Goal: Information Seeking & Learning: Compare options

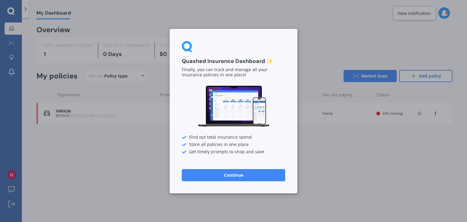
click at [261, 169] on button "Continue" at bounding box center [233, 175] width 103 height 12
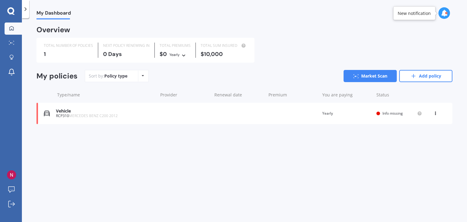
click at [434, 110] on icon at bounding box center [435, 112] width 4 height 4
click at [416, 138] on div "Delete" at bounding box center [422, 137] width 60 height 12
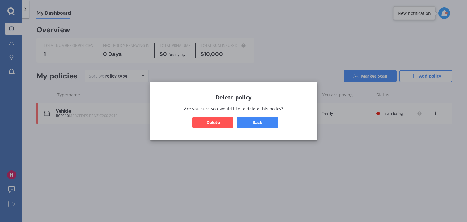
click at [217, 122] on button "Delete" at bounding box center [212, 122] width 41 height 12
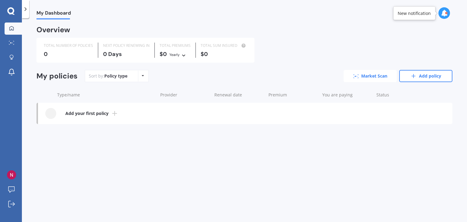
click at [369, 74] on link "Market Scan" at bounding box center [369, 76] width 53 height 12
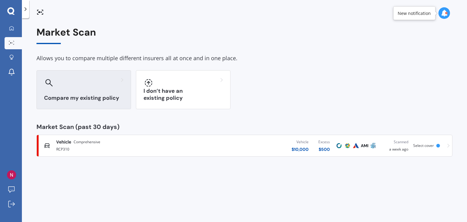
click at [106, 95] on h3 "Compare my existing policy" at bounding box center [83, 97] width 79 height 7
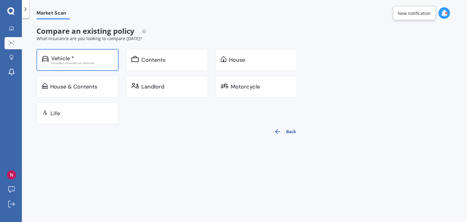
click at [79, 62] on div "Excludes commercial vehicles" at bounding box center [82, 62] width 62 height 3
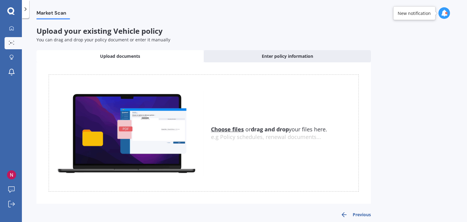
scroll to position [7, 0]
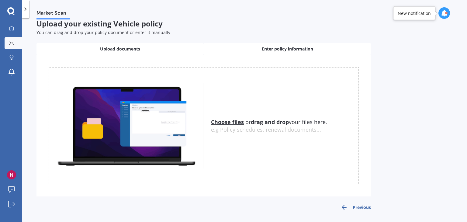
click at [261, 50] on div "Enter policy information" at bounding box center [287, 49] width 167 height 12
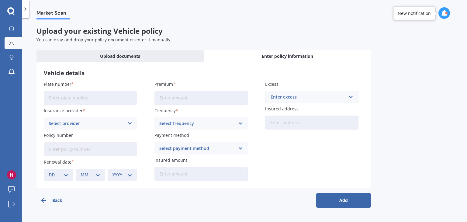
scroll to position [0, 0]
click at [100, 101] on input "Plate number" at bounding box center [90, 98] width 93 height 14
type input "NKL21"
click at [173, 104] on input "Premium" at bounding box center [200, 98] width 93 height 14
type input "$89.65"
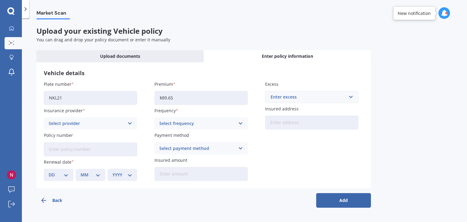
click at [321, 95] on div "Enter excess" at bounding box center [307, 97] width 75 height 7
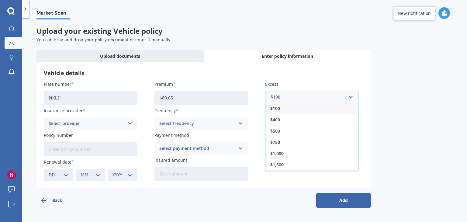
click at [297, 185] on div "Vehicle details Plate number NKL21 Insurance provider Select provider AA AMI AM…" at bounding box center [203, 125] width 334 height 126
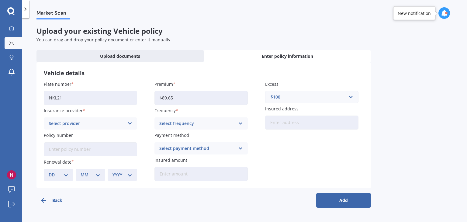
click at [300, 100] on div "$100" at bounding box center [307, 97] width 75 height 7
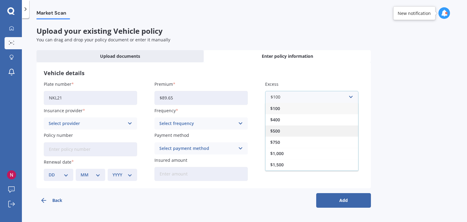
click at [292, 129] on div "$500" at bounding box center [311, 130] width 93 height 11
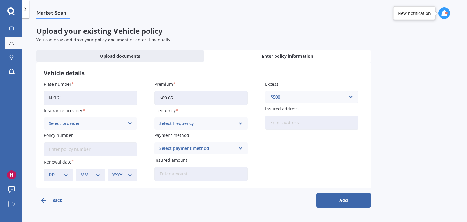
click at [289, 125] on input "Insured address" at bounding box center [311, 122] width 93 height 14
type input "[STREET_ADDRESS][PERSON_NAME] 2019"
click at [182, 119] on div "Select frequency Yearly Six-Monthly Quarterly Monthly Fortnightly Weekly" at bounding box center [200, 123] width 93 height 12
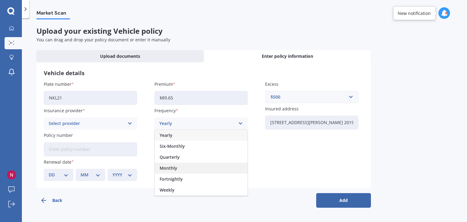
click at [190, 168] on div "Monthly" at bounding box center [201, 168] width 93 height 11
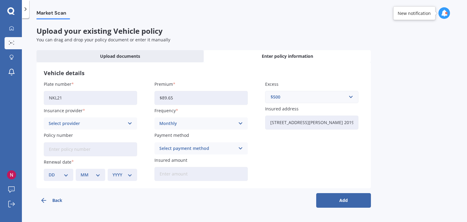
click at [98, 121] on div "Select provider" at bounding box center [87, 123] width 76 height 7
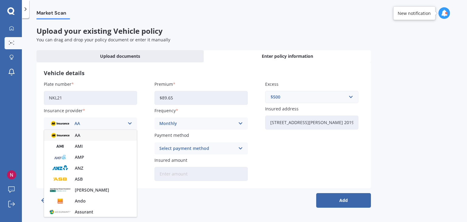
click at [84, 134] on div "AA" at bounding box center [90, 135] width 93 height 11
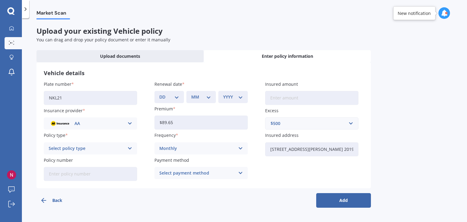
click at [79, 147] on div "Select policy type" at bounding box center [87, 148] width 76 height 7
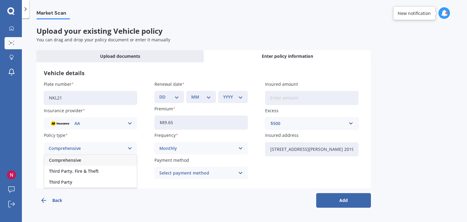
click at [78, 162] on span "Comprehensive" at bounding box center [65, 160] width 32 height 4
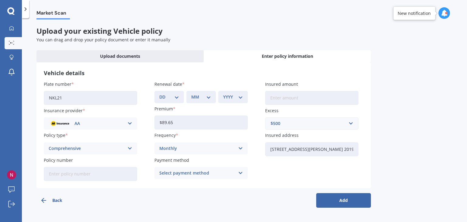
click at [173, 146] on div "Monthly" at bounding box center [197, 148] width 76 height 7
click at [192, 175] on div "Select payment method" at bounding box center [197, 173] width 76 height 7
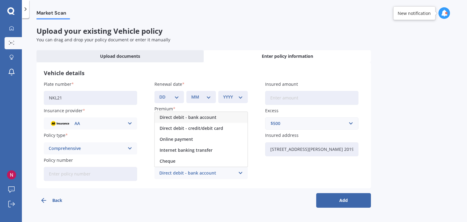
click at [199, 117] on span "Direct debit - bank account" at bounding box center [188, 117] width 57 height 4
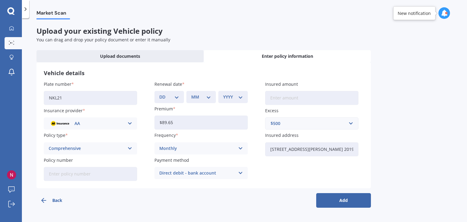
click at [83, 176] on input "Policy number" at bounding box center [90, 174] width 93 height 14
click at [323, 197] on button "Add" at bounding box center [343, 200] width 55 height 15
click at [177, 100] on div "DD 01 02 03 04 05 06 07 08 09 10 11 12 13 14 15 16 17 18 19 20 21 22 23 24 25 2…" at bounding box center [172, 97] width 27 height 12
click at [181, 95] on select "DD 01 02 03 04 05 06 07 08 09 10 11 12 13 14 15 16 17 18 19 20 21 22 23 24 25 2…" at bounding box center [172, 97] width 17 height 7
click at [157, 97] on icon at bounding box center [156, 97] width 4 height 6
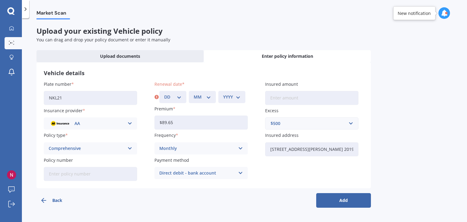
click at [157, 97] on icon at bounding box center [156, 97] width 4 height 6
click at [178, 97] on select "DD 01 02 03 04 05 06 07 08 09 10 11 12 13 14 15 16 17 18 19 20 21 22 23 24 25 2…" at bounding box center [172, 97] width 17 height 7
select select "04"
click at [164, 94] on select "DD 01 02 03 04 05 06 07 08 09 10 11 12 13 14 15 16 17 18 19 20 21 22 23 24 25 2…" at bounding box center [172, 97] width 17 height 7
click at [205, 93] on div "MM 01 02 03 04 05 06 07 08 09 10 11 12" at bounding box center [202, 97] width 27 height 12
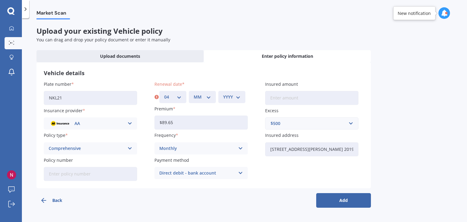
click at [208, 101] on div "MM 01 02 03 04 05 06 07 08 09 10 11 12" at bounding box center [202, 97] width 27 height 12
click at [199, 98] on select "MM 01 02 03 04 05 06 07 08 09 10 11 12" at bounding box center [202, 97] width 17 height 7
select select "04"
click at [194, 94] on select "MM 01 02 03 04 05 06 07 08 09 10 11 12" at bounding box center [202, 97] width 17 height 7
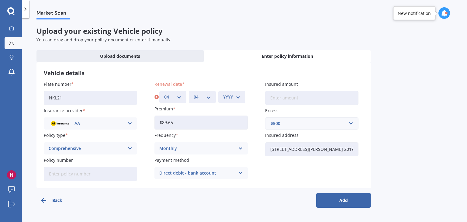
click at [232, 97] on select "YYYY 2027 2026 2025 2024 2023 2022 2021 2020 2019 2018 2017 2016 2015 2014 2013…" at bounding box center [231, 97] width 17 height 7
select select "2025"
click at [223, 94] on select "YYYY 2027 2026 2025 2024 2023 2022 2021 2020 2019 2018 2017 2016 2015 2014 2013…" at bounding box center [231, 97] width 17 height 7
click at [331, 201] on button "Add" at bounding box center [343, 200] width 55 height 15
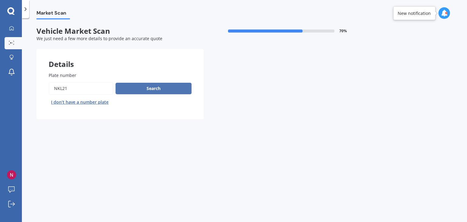
click at [152, 88] on button "Search" at bounding box center [153, 89] width 76 height 12
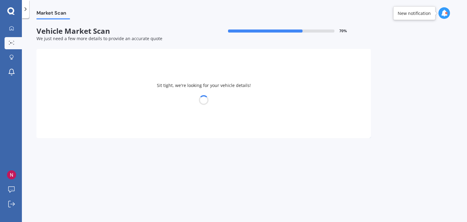
select select "VOLKSWAGEN"
select select "GOLF"
select select "17"
select select "10"
select select "1996"
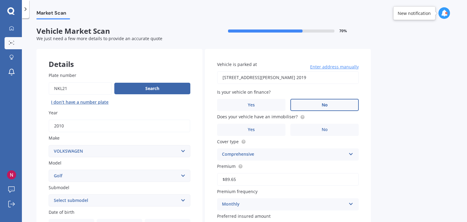
click at [321, 101] on label "No" at bounding box center [324, 105] width 68 height 12
click at [0, 0] on input "No" at bounding box center [0, 0] width 0 height 0
click at [319, 129] on label "No" at bounding box center [324, 130] width 68 height 12
click at [0, 0] on input "No" at bounding box center [0, 0] width 0 height 0
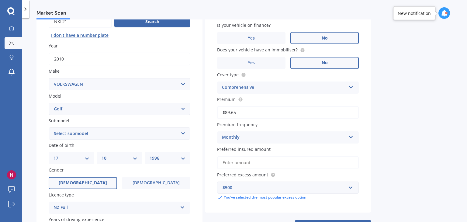
scroll to position [81, 0]
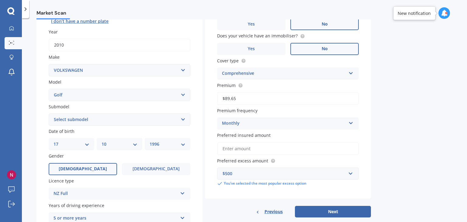
click at [141, 122] on select "Select submodel (All other) 1.4 GT TSI 1.4 TSI 1.6 1.6 FSI 1.6 TSI 1.8 1.9 TDI …" at bounding box center [120, 119] width 142 height 12
select select "1.4 TSI"
click at [49, 113] on select "Select submodel (All other) 1.4 GT TSI 1.4 TSI 1.6 1.6 FSI 1.6 TSI 1.8 1.9 TDI …" at bounding box center [120, 119] width 142 height 12
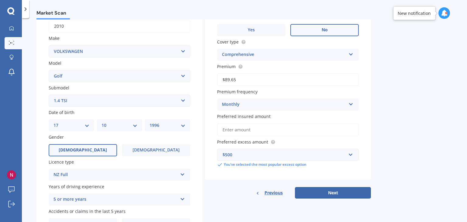
scroll to position [102, 0]
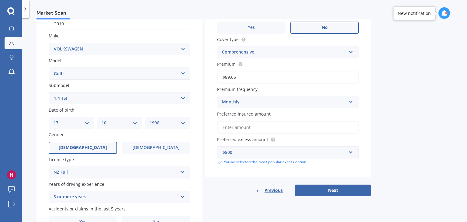
click at [245, 128] on input "Preferred insured amount" at bounding box center [288, 127] width 142 height 13
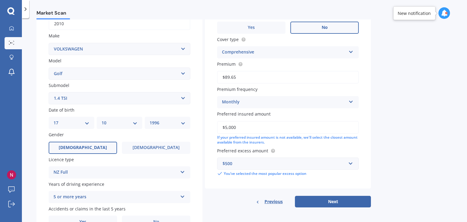
type input "$5,000"
click at [454, 145] on div "Market Scan Vehicle Market Scan 70 % We just need a few more details to provide…" at bounding box center [244, 121] width 445 height 204
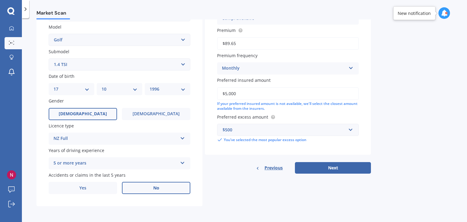
click at [152, 188] on label "No" at bounding box center [156, 188] width 68 height 12
click at [0, 0] on input "No" at bounding box center [0, 0] width 0 height 0
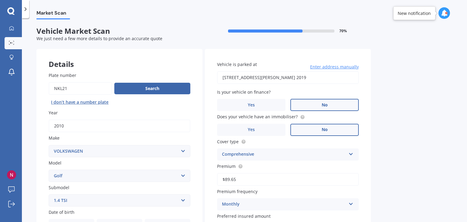
scroll to position [0, 0]
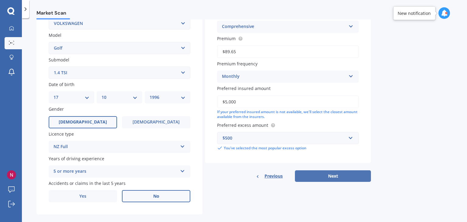
click at [360, 178] on button "Next" at bounding box center [333, 176] width 76 height 12
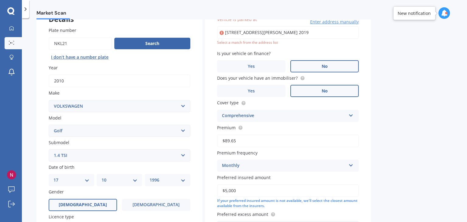
scroll to position [41, 0]
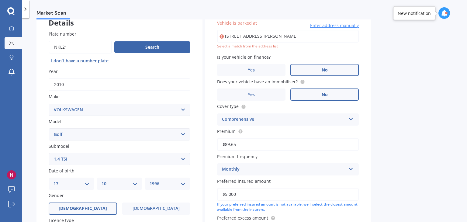
type input "[STREET_ADDRESS][PERSON_NAME] 2019"
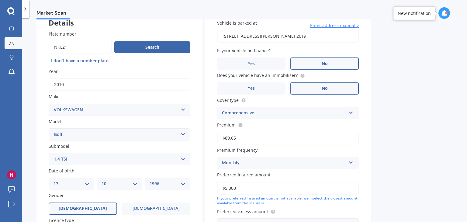
scroll to position [136, 0]
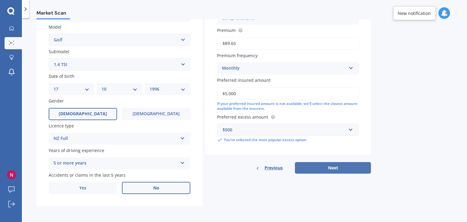
click at [341, 172] on button "Next" at bounding box center [333, 168] width 76 height 12
select select "17"
select select "10"
select select "1996"
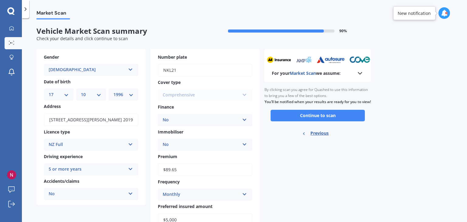
scroll to position [49, 0]
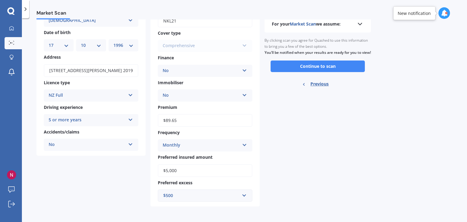
click at [310, 60] on div "By clicking scan you agree for Quashed to use this information to bring you a f…" at bounding box center [317, 47] width 106 height 28
click at [309, 70] on button "Continue to scan" at bounding box center [317, 66] width 94 height 12
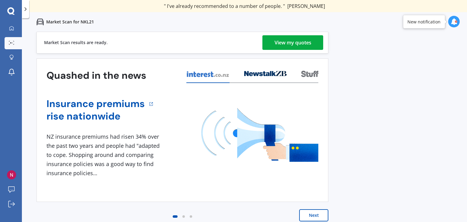
click at [304, 43] on div "View my quotes" at bounding box center [292, 42] width 37 height 15
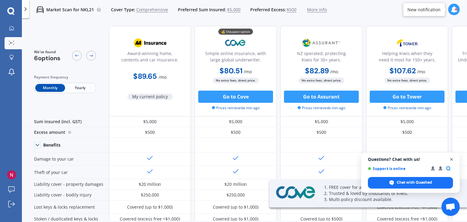
click at [450, 158] on span "Close chat" at bounding box center [452, 160] width 8 height 8
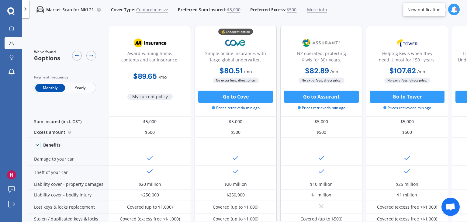
click at [77, 91] on span "Yearly" at bounding box center [80, 88] width 30 height 8
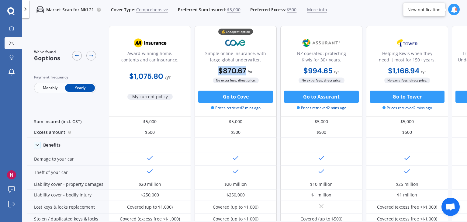
drag, startPoint x: 212, startPoint y: 73, endPoint x: 244, endPoint y: 72, distance: 31.3
click at [244, 72] on div "$870.67 / yr $870.67 / yr $80.51 / mo" at bounding box center [235, 71] width 82 height 12
